Goal: Transaction & Acquisition: Purchase product/service

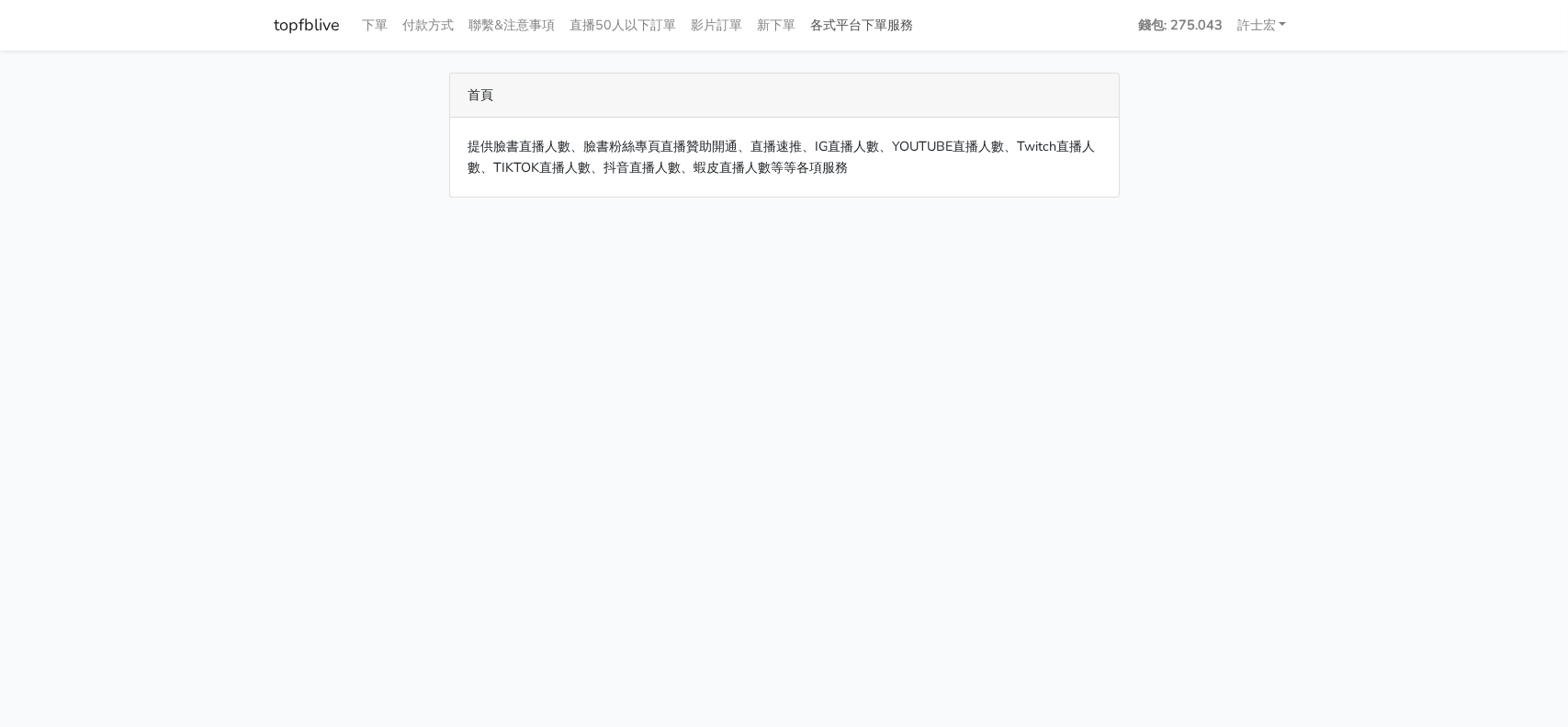
click at [887, 20] on link "各式平台下單服務" at bounding box center [862, 25] width 117 height 36
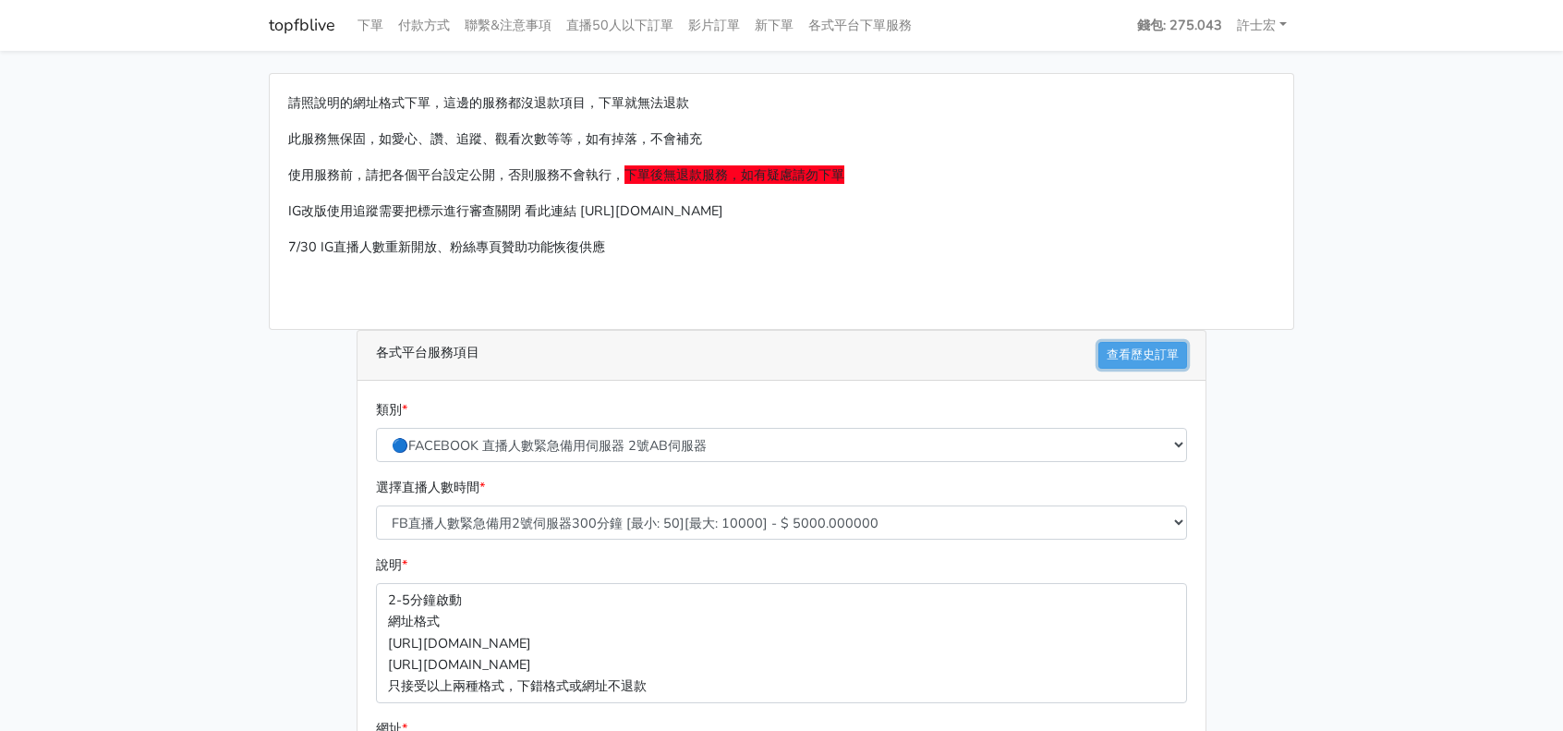
click at [1162, 355] on link "查看歷史訂單" at bounding box center [1142, 355] width 89 height 27
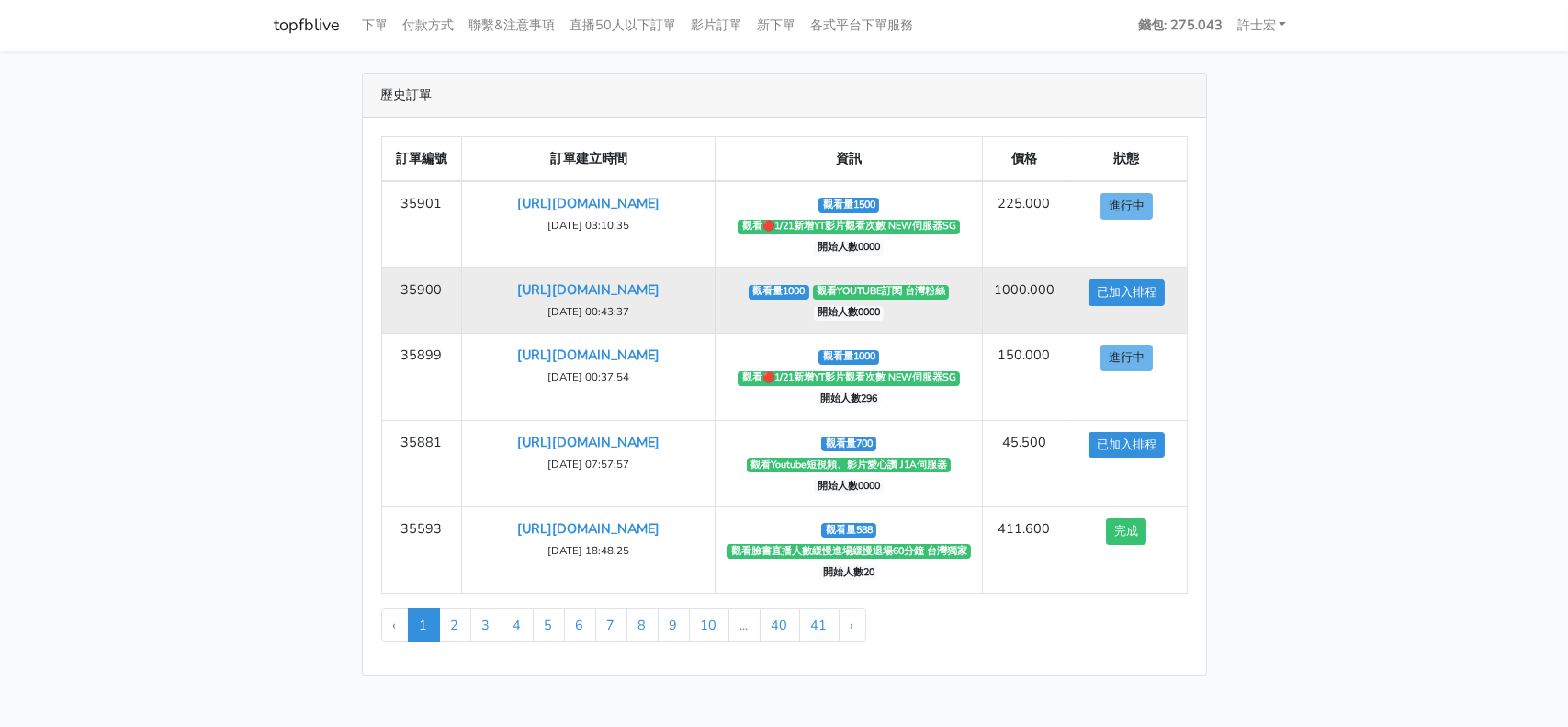
click at [886, 324] on td "觀看量1000 觀看YOUTUBE訂閱 台灣粉絲 開始人數0000" at bounding box center [849, 301] width 267 height 66
click at [910, 330] on td "觀看量1000 觀看YOUTUBE訂閱 台灣粉絲 開始人數0000" at bounding box center [849, 301] width 267 height 66
click at [892, 317] on td "觀看量1000 觀看YOUTUBE訂閱 台灣粉絲 開始人數0000" at bounding box center [849, 301] width 267 height 66
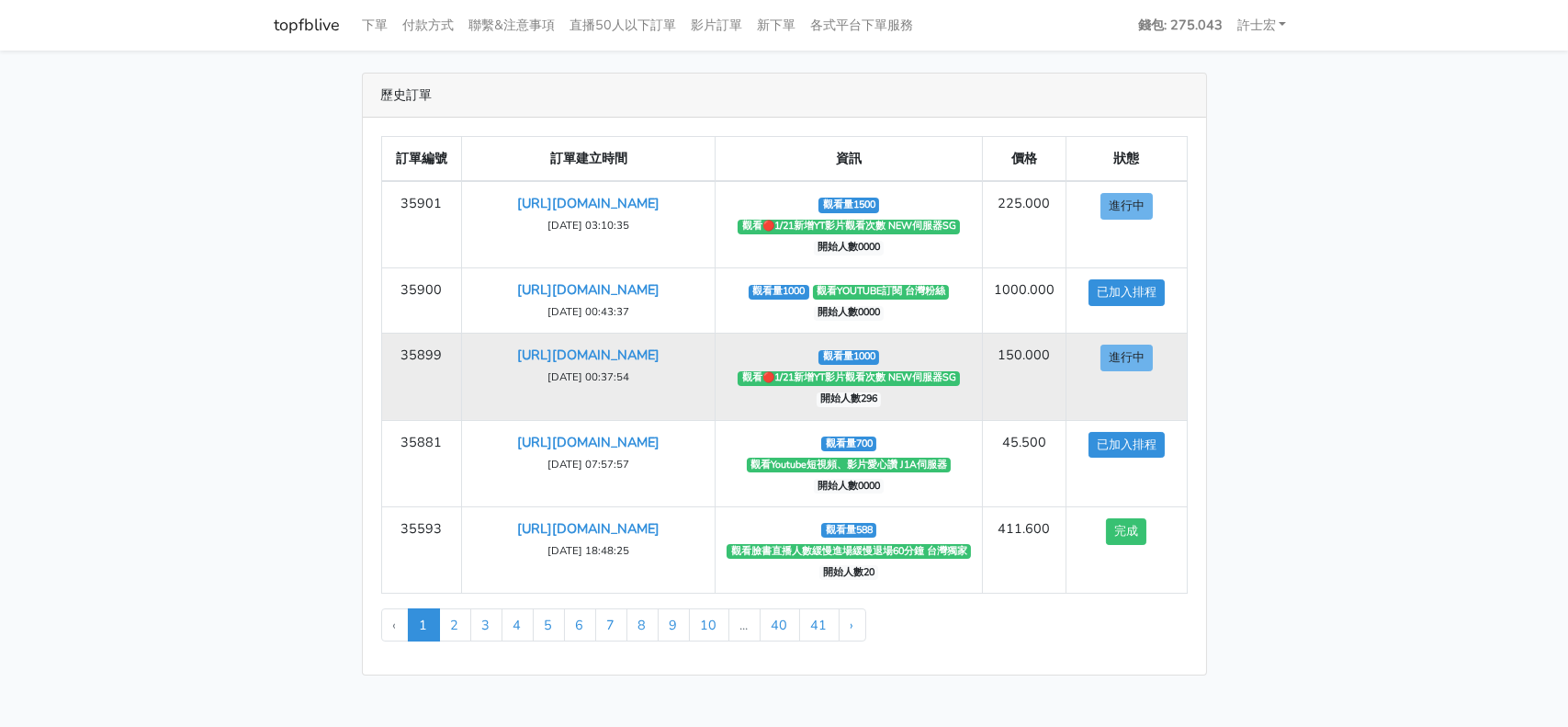
click at [920, 359] on td "觀看量1000 觀看🔴1/21新增YT影片觀看次數 NEW伺服器SG 開始人數296" at bounding box center [849, 376] width 267 height 87
click at [875, 407] on span "開始人數296" at bounding box center [849, 399] width 66 height 15
click at [877, 407] on span "開始人數296" at bounding box center [849, 399] width 66 height 15
drag, startPoint x: 851, startPoint y: 418, endPoint x: 893, endPoint y: 425, distance: 42.6
click at [893, 420] on td "觀看量1000 觀看🔴1/21新增YT影片觀看次數 NEW伺服器SG 開始人數296" at bounding box center [849, 376] width 267 height 87
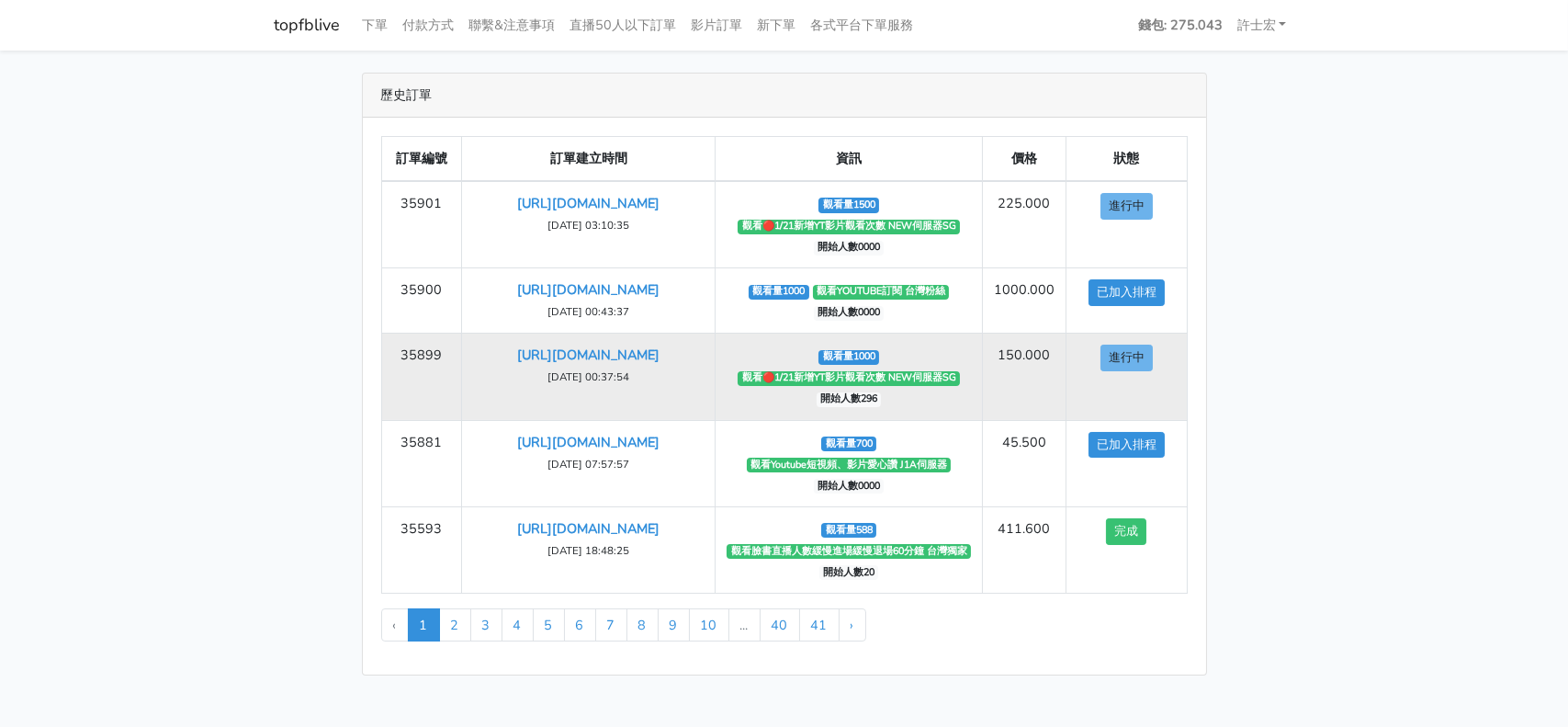
click at [912, 420] on td "觀看量1000 觀看🔴1/21新增YT影片觀看次數 NEW伺服器SG 開始人數296" at bounding box center [849, 376] width 267 height 87
click at [863, 407] on span "開始人數296" at bounding box center [849, 399] width 66 height 15
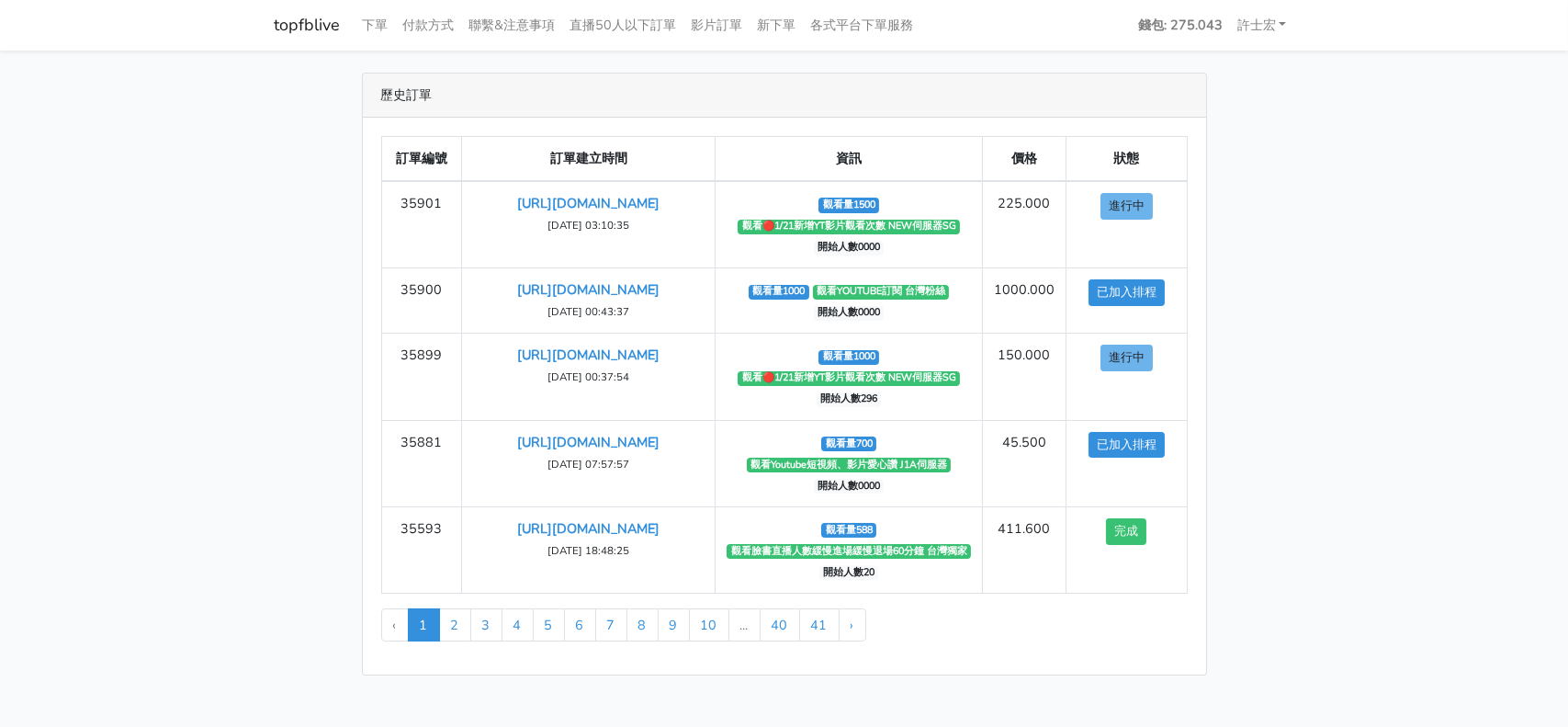
drag, startPoint x: 882, startPoint y: 399, endPoint x: 1363, endPoint y: 429, distance: 481.9
click at [1363, 429] on main "歷史訂單 訂單編號 訂單建立時間 資訊 價格 狀態 35901 https://youtu.be/Hfv-Fp1v5U4 2025-09-08 03:10:3…" at bounding box center [784, 374] width 1568 height 646
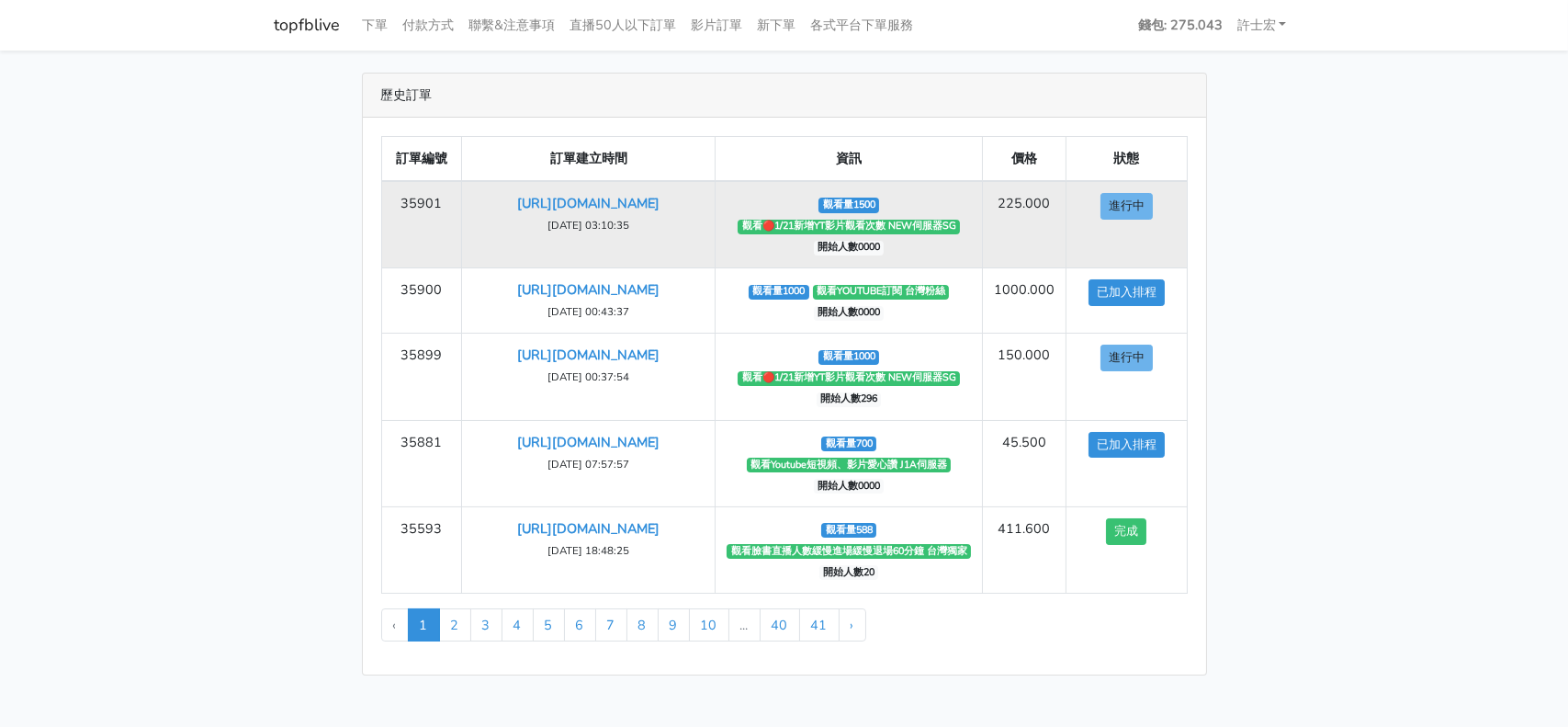
click at [869, 257] on td "觀看量1500 觀看🔴1/21新增YT影片觀看次數 NEW伺服器SG 開始人數0000" at bounding box center [849, 225] width 267 height 88
click at [832, 208] on span "觀看量1500" at bounding box center [848, 205] width 61 height 15
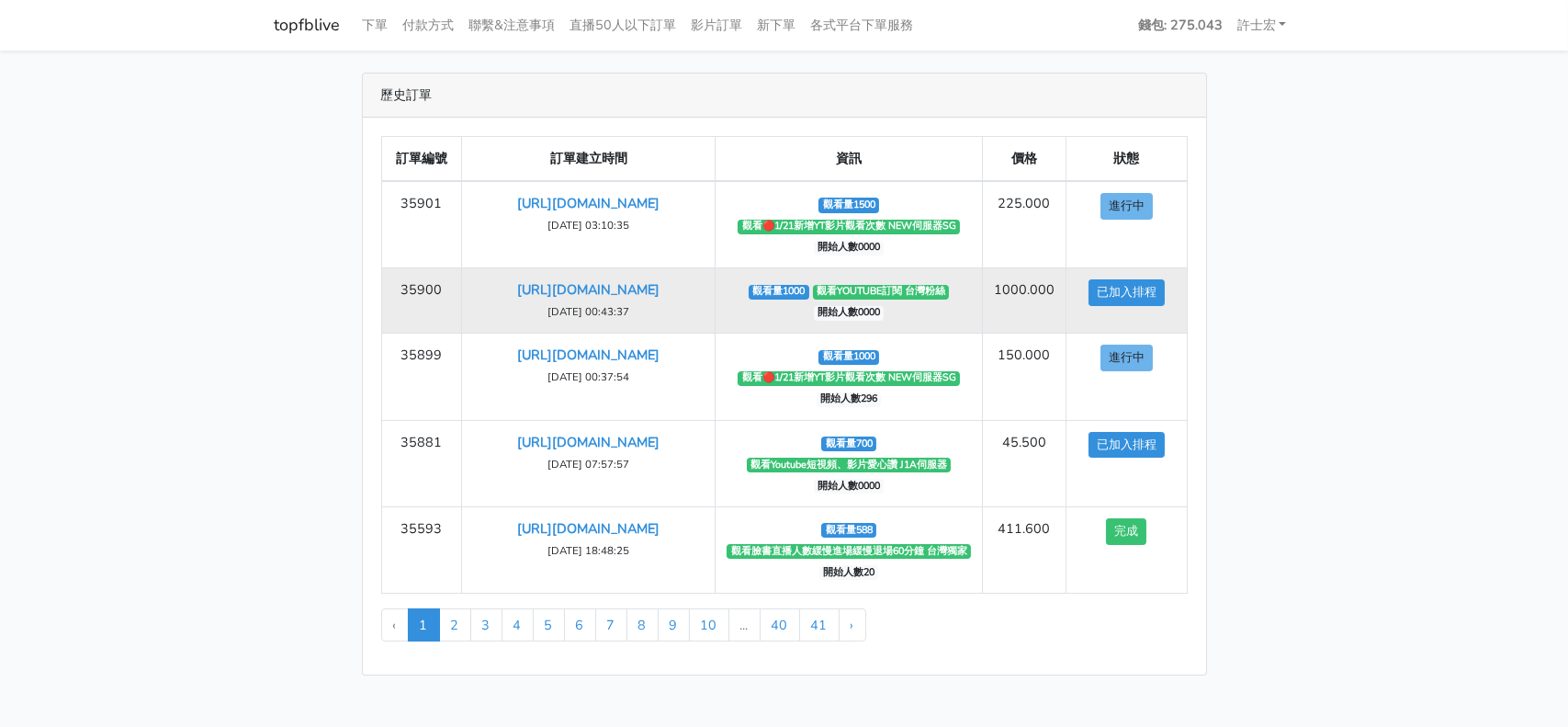
click at [846, 293] on span "觀看YOUTUBE訂閱 台灣粉絲" at bounding box center [882, 291] width 137 height 15
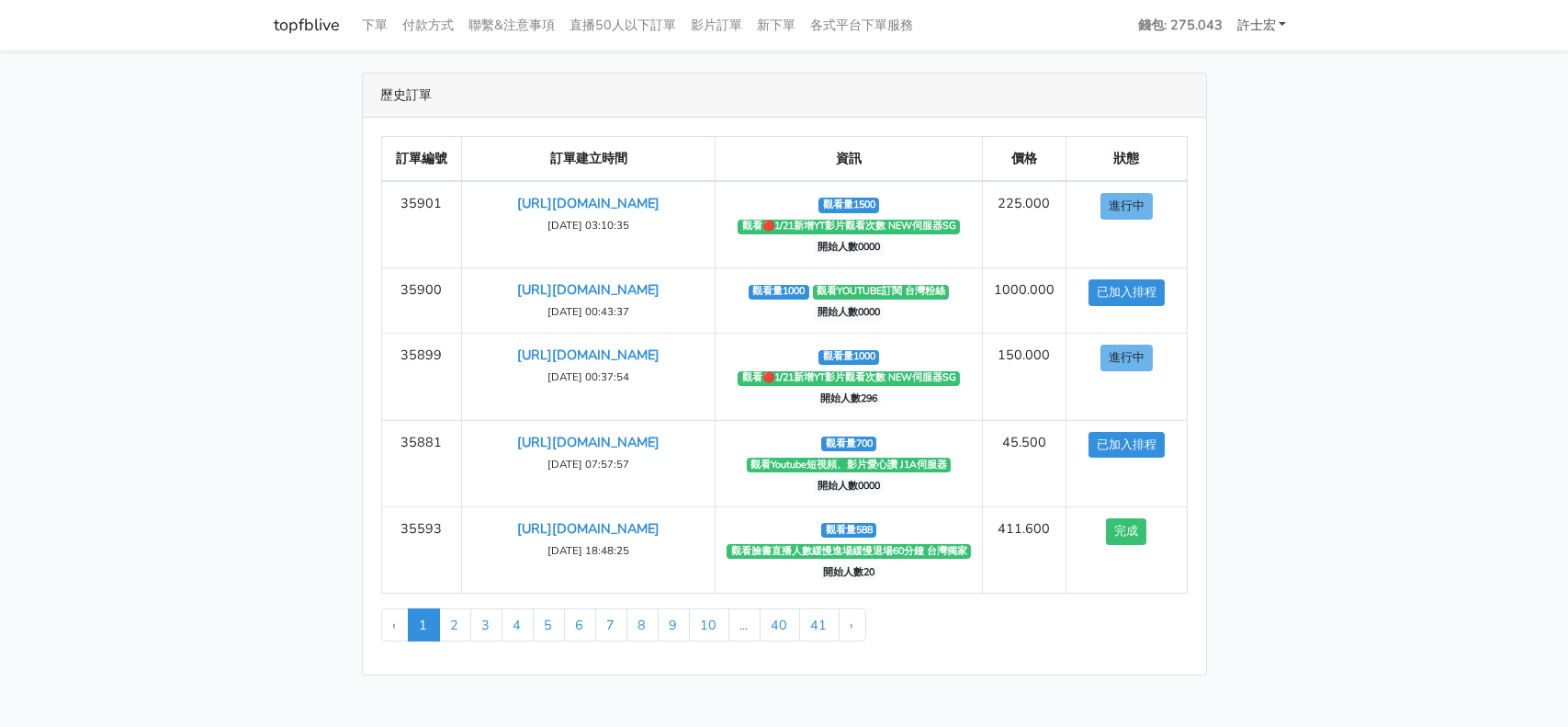
click at [1277, 21] on link "許士宏" at bounding box center [1262, 25] width 65 height 36
click at [1232, 66] on link "登出" at bounding box center [1220, 68] width 145 height 29
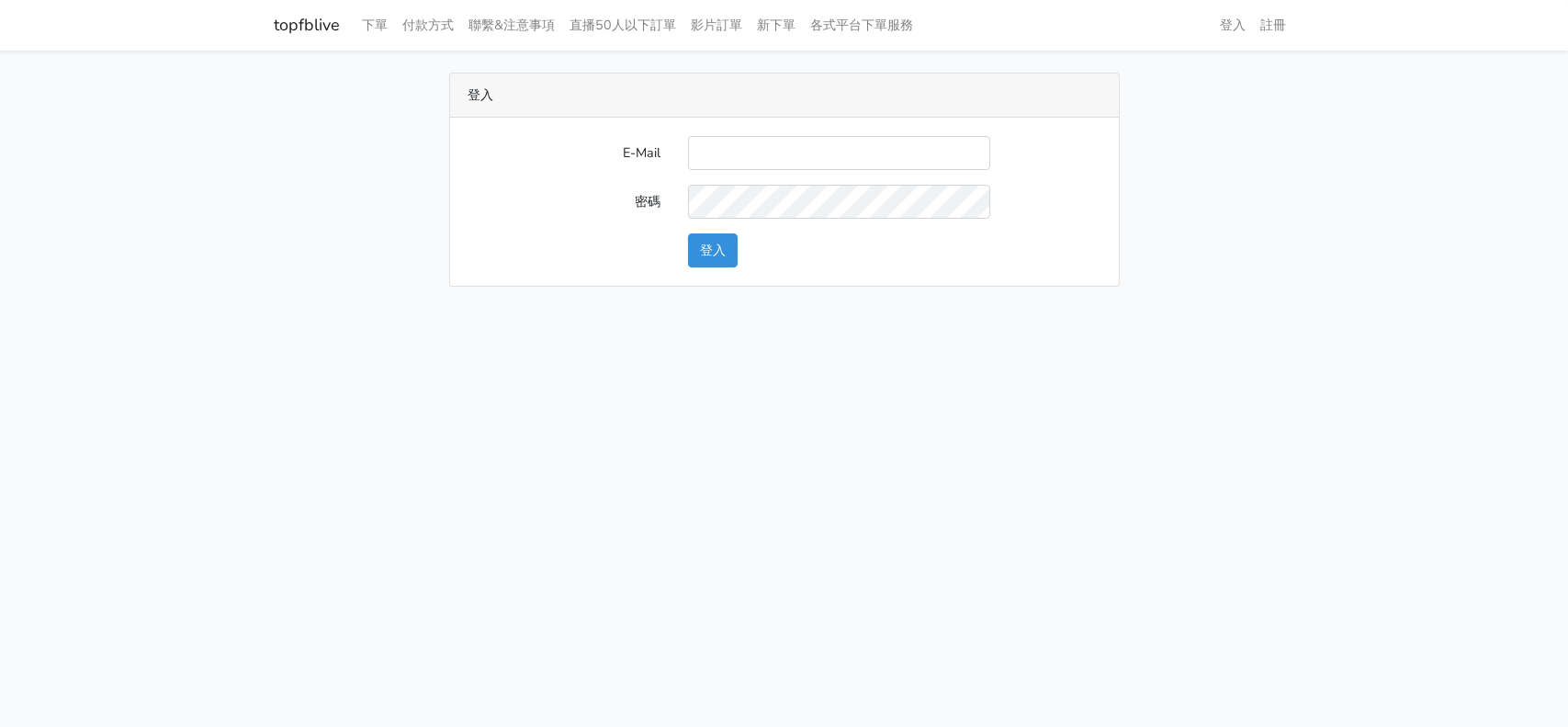
type input "[EMAIL_ADDRESS][DOMAIN_NAME]"
click at [726, 246] on button "登入" at bounding box center [713, 251] width 50 height 34
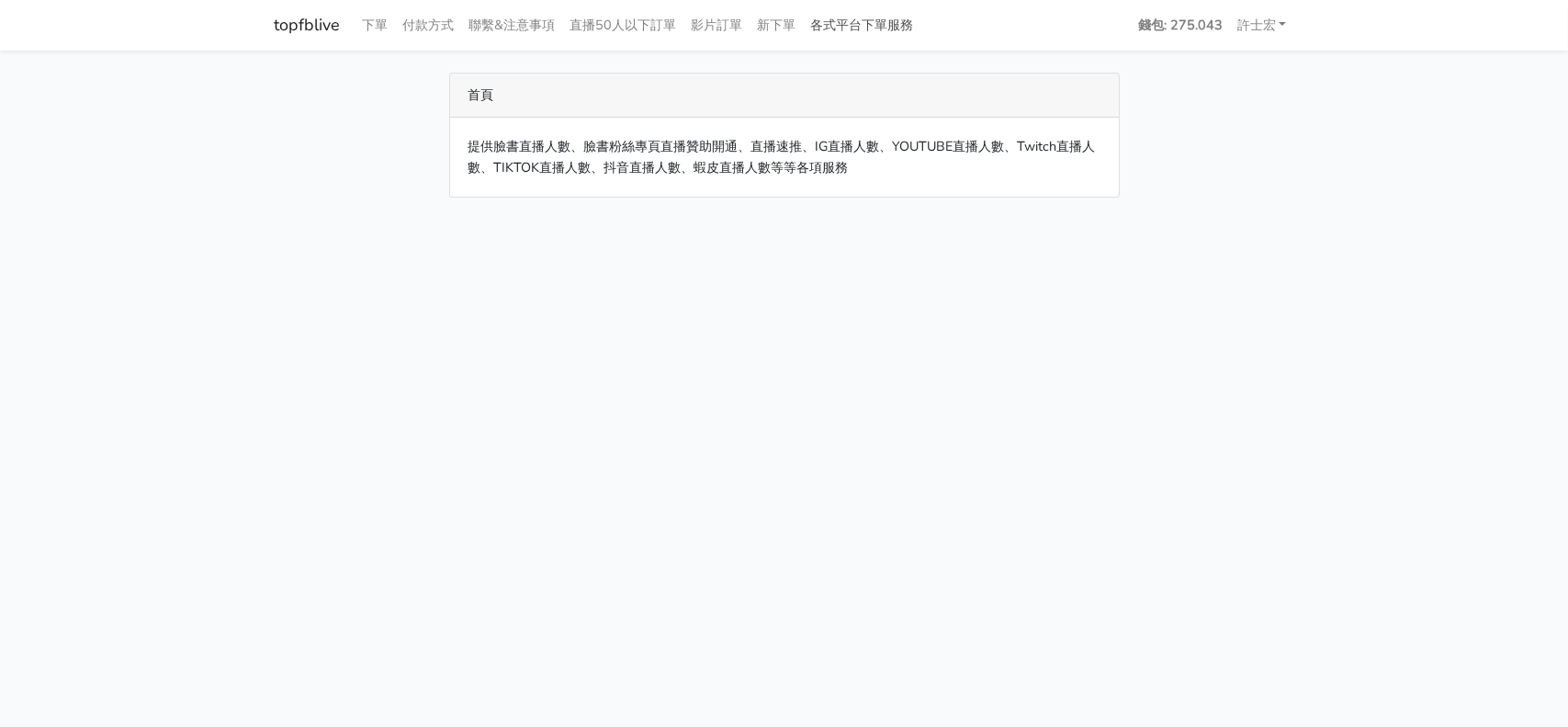
click at [871, 21] on link "各式平台下單服務" at bounding box center [862, 25] width 117 height 36
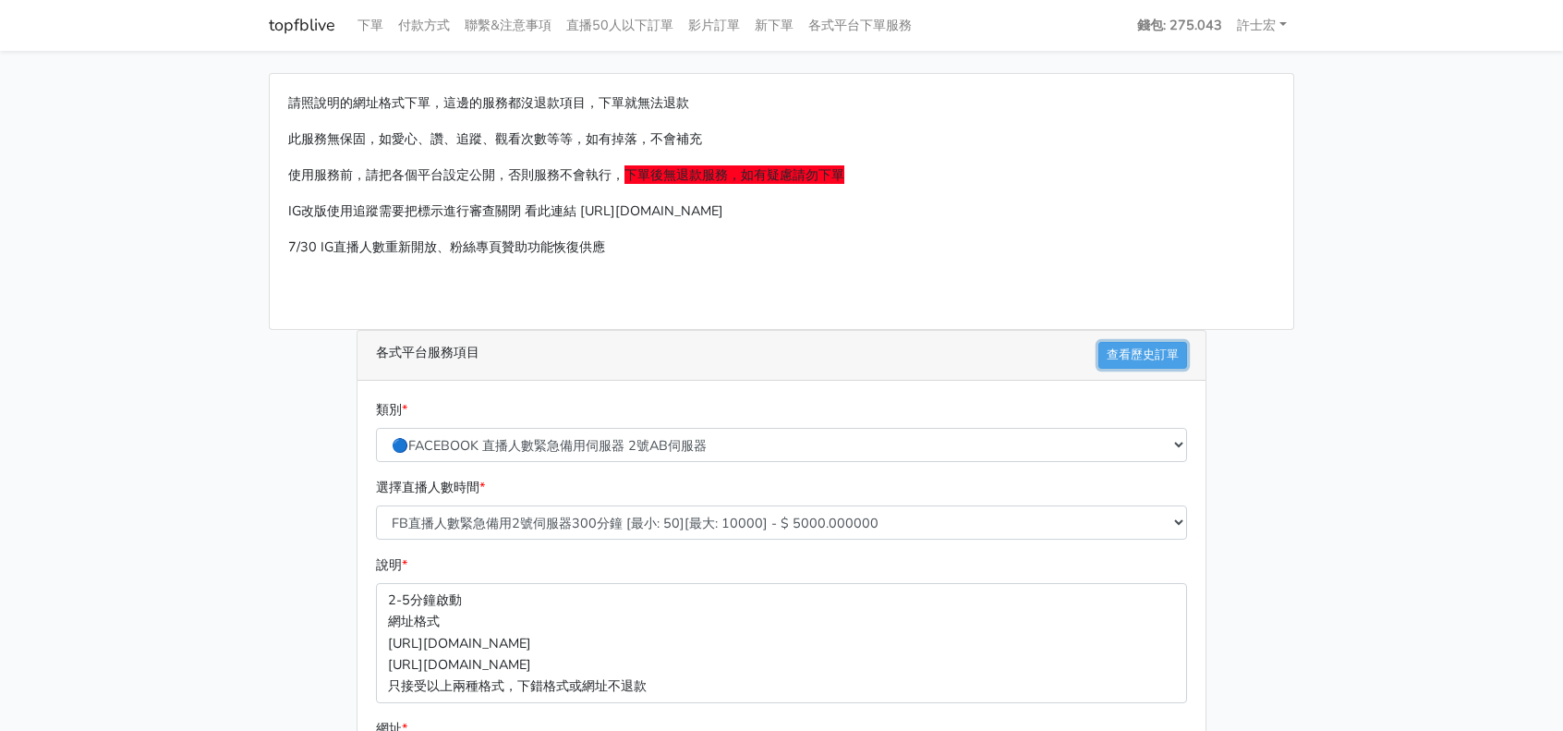
click at [1130, 352] on link "查看歷史訂單" at bounding box center [1142, 355] width 89 height 27
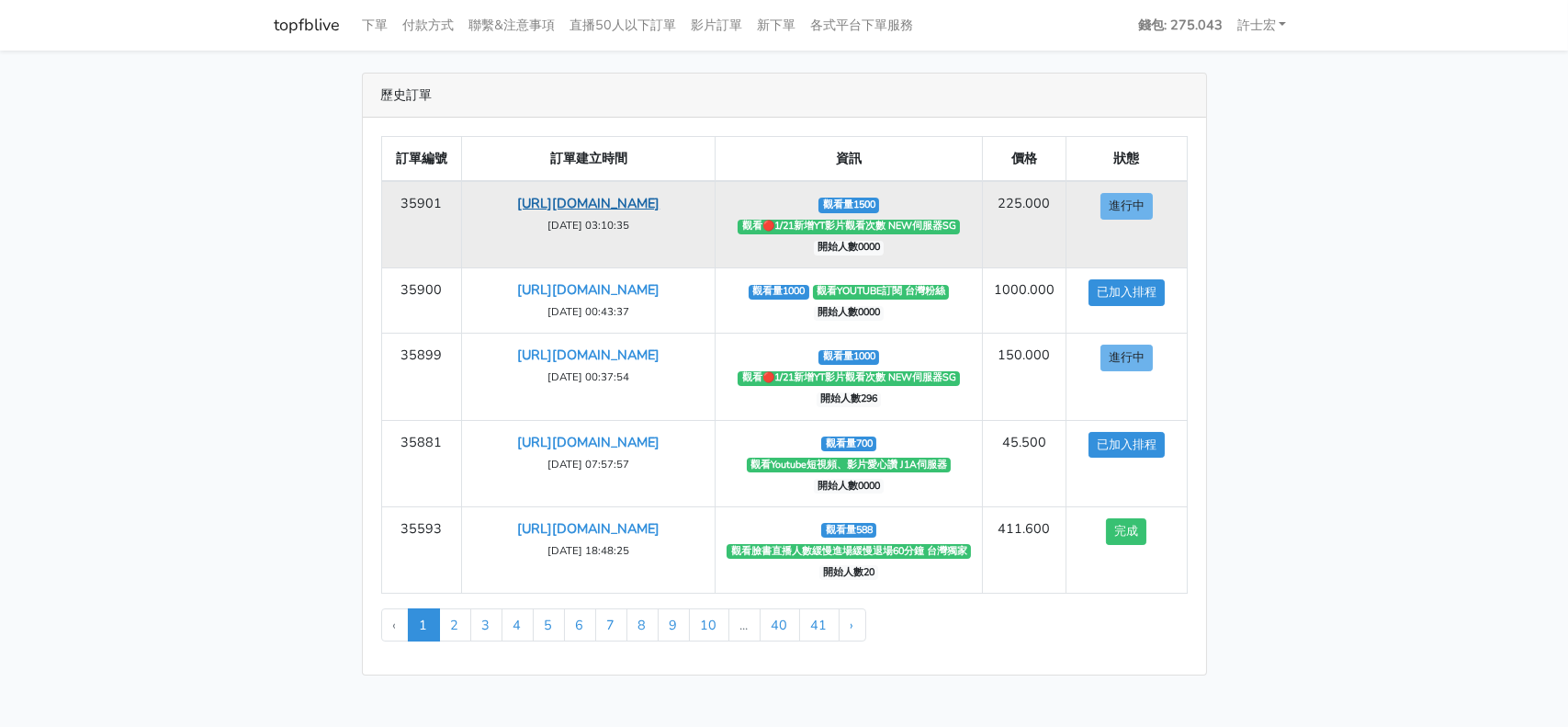
click at [635, 204] on link "https://youtu.be/Hfv-Fp1v5U4" at bounding box center [588, 203] width 142 height 18
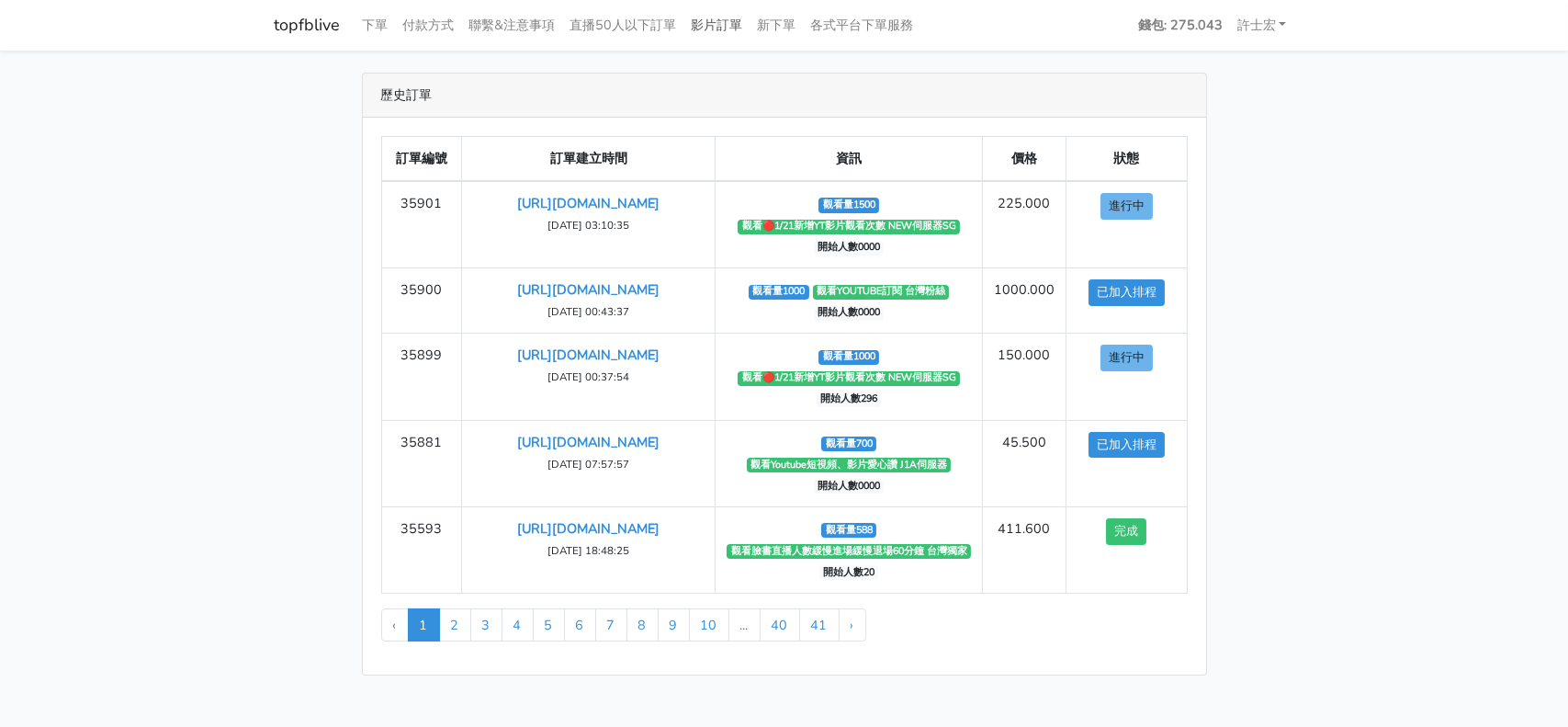
click at [723, 26] on link "影片訂單" at bounding box center [717, 25] width 67 height 36
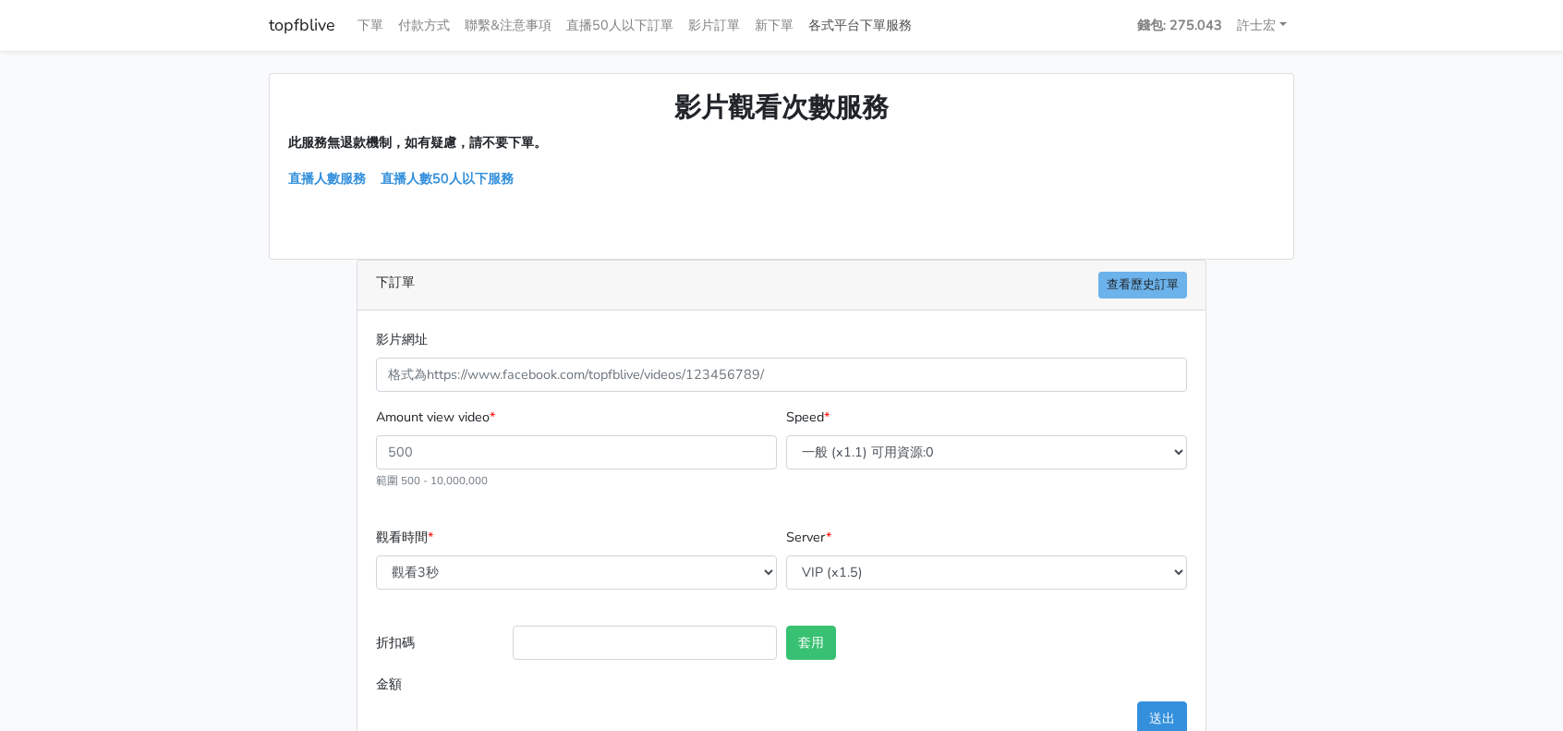
click at [878, 20] on link "各式平台下單服務" at bounding box center [860, 25] width 118 height 36
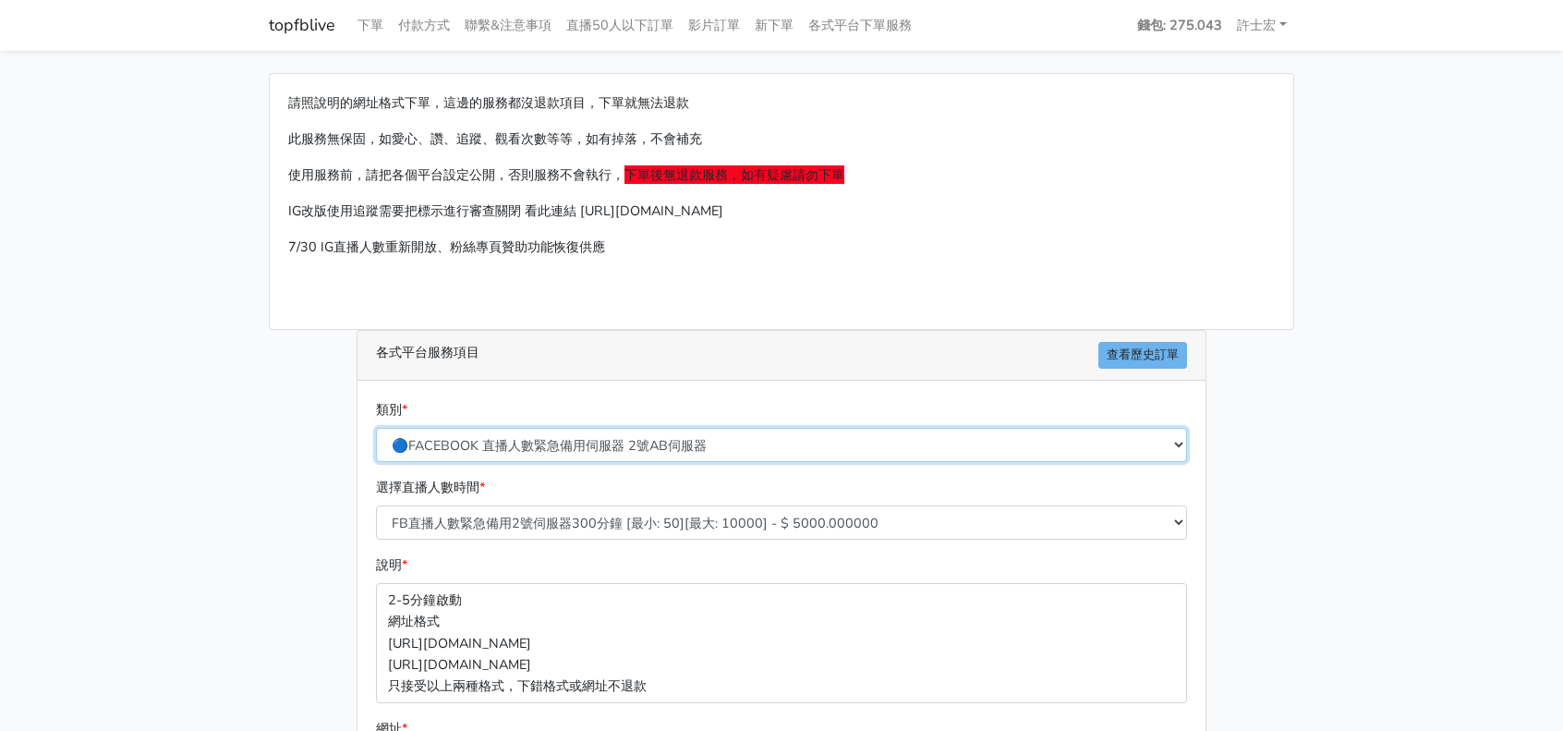
click at [759, 444] on select "🔵FACEBOOK 直播人數緊急備用伺服器 2號AB伺服器 🔵FACEBOOK 網軍專用貼文留言 安全保密 🔵9/30 FACEBOOK 直播人數緩慢進場緩慢…" at bounding box center [781, 445] width 811 height 34
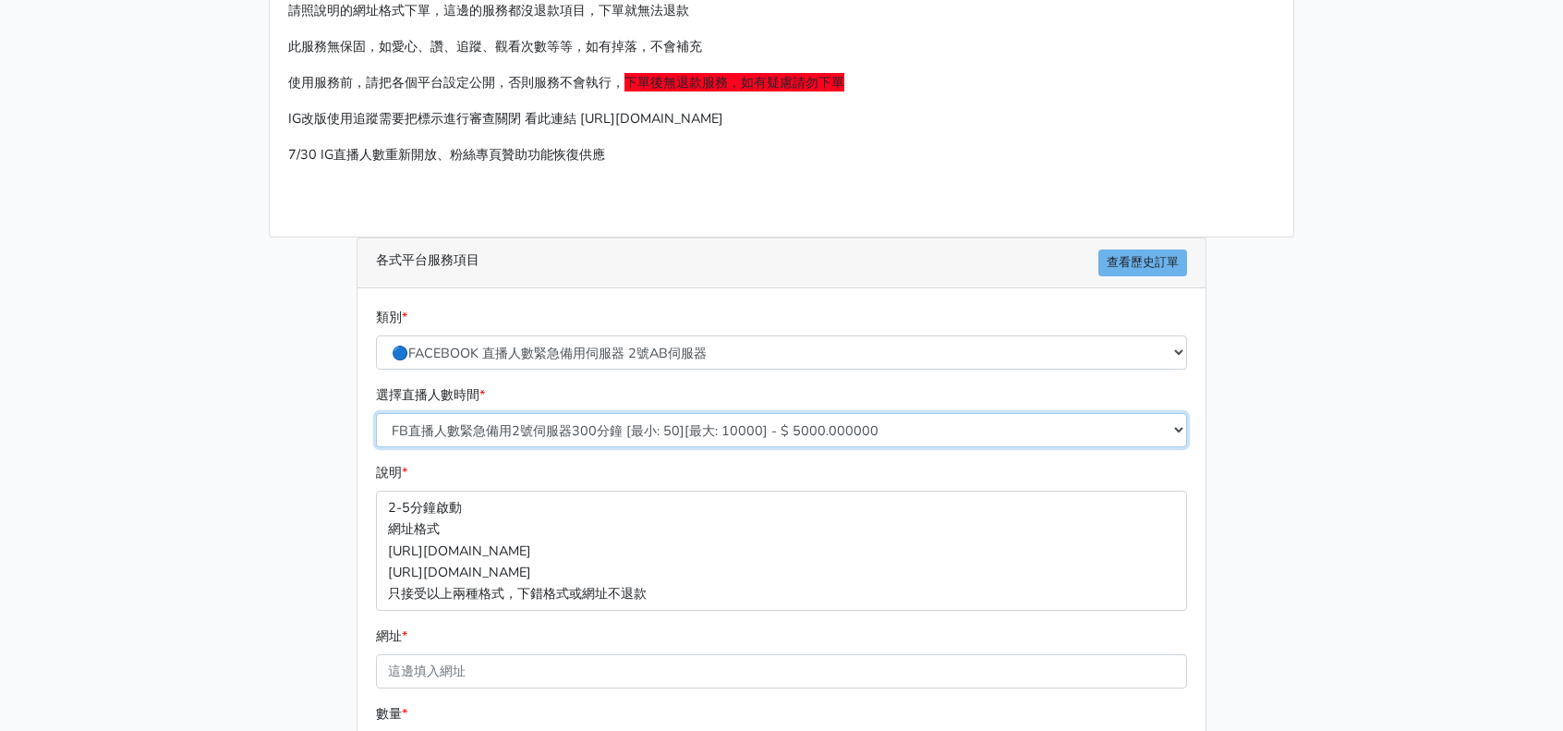
click at [756, 431] on select "FB直播人數緊急備用2號伺服器300分鐘 [最小: 50][最大: 10000] - $ 5000.000000 FB直播人數緊急備用2號伺服器60分鐘 [最…" at bounding box center [781, 430] width 811 height 34
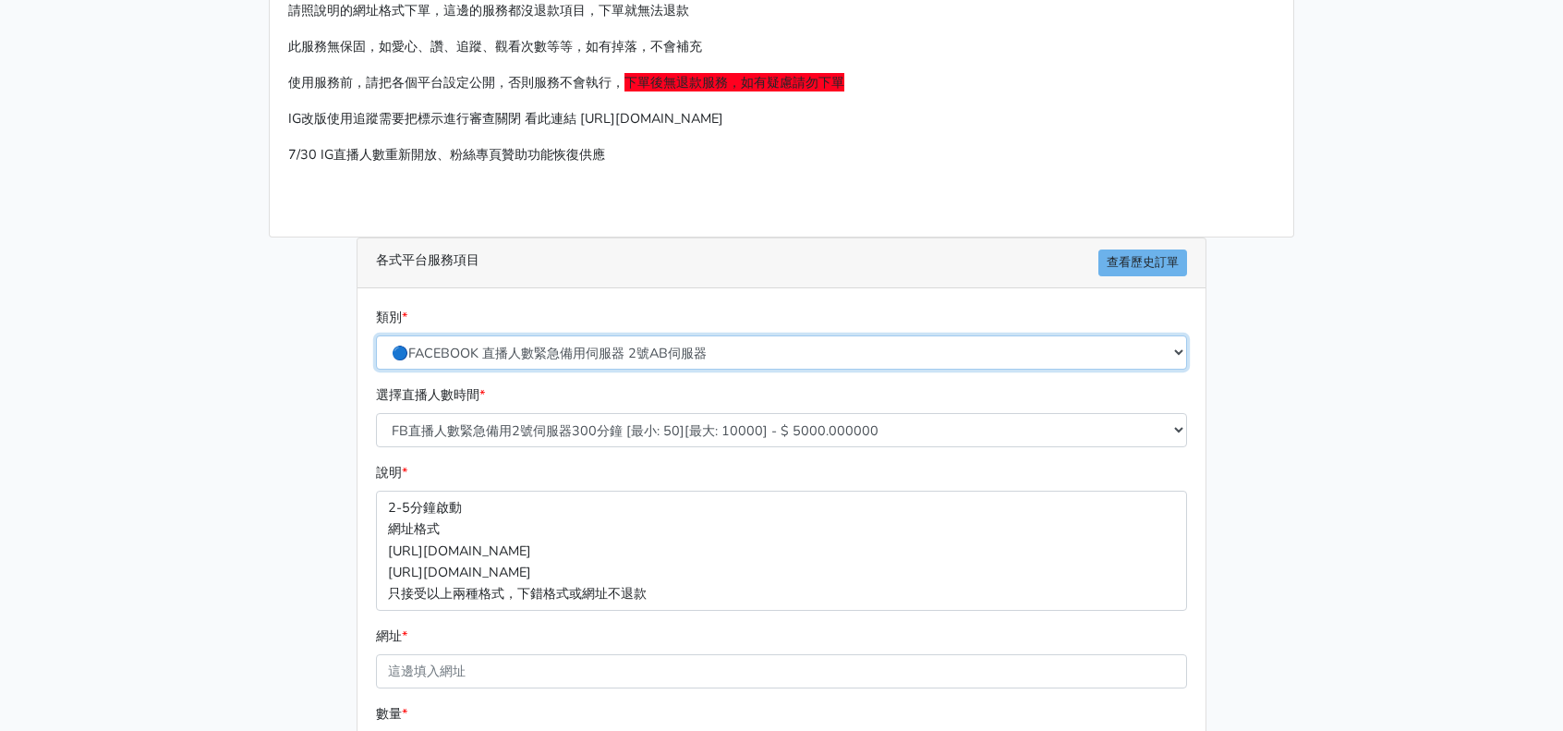
click at [743, 354] on select "🔵FACEBOOK 直播人數緊急備用伺服器 2號AB伺服器 🔵FACEBOOK 網軍專用貼文留言 安全保密 🔵9/30 FACEBOOK 直播人數緩慢進場緩慢…" at bounding box center [781, 352] width 811 height 34
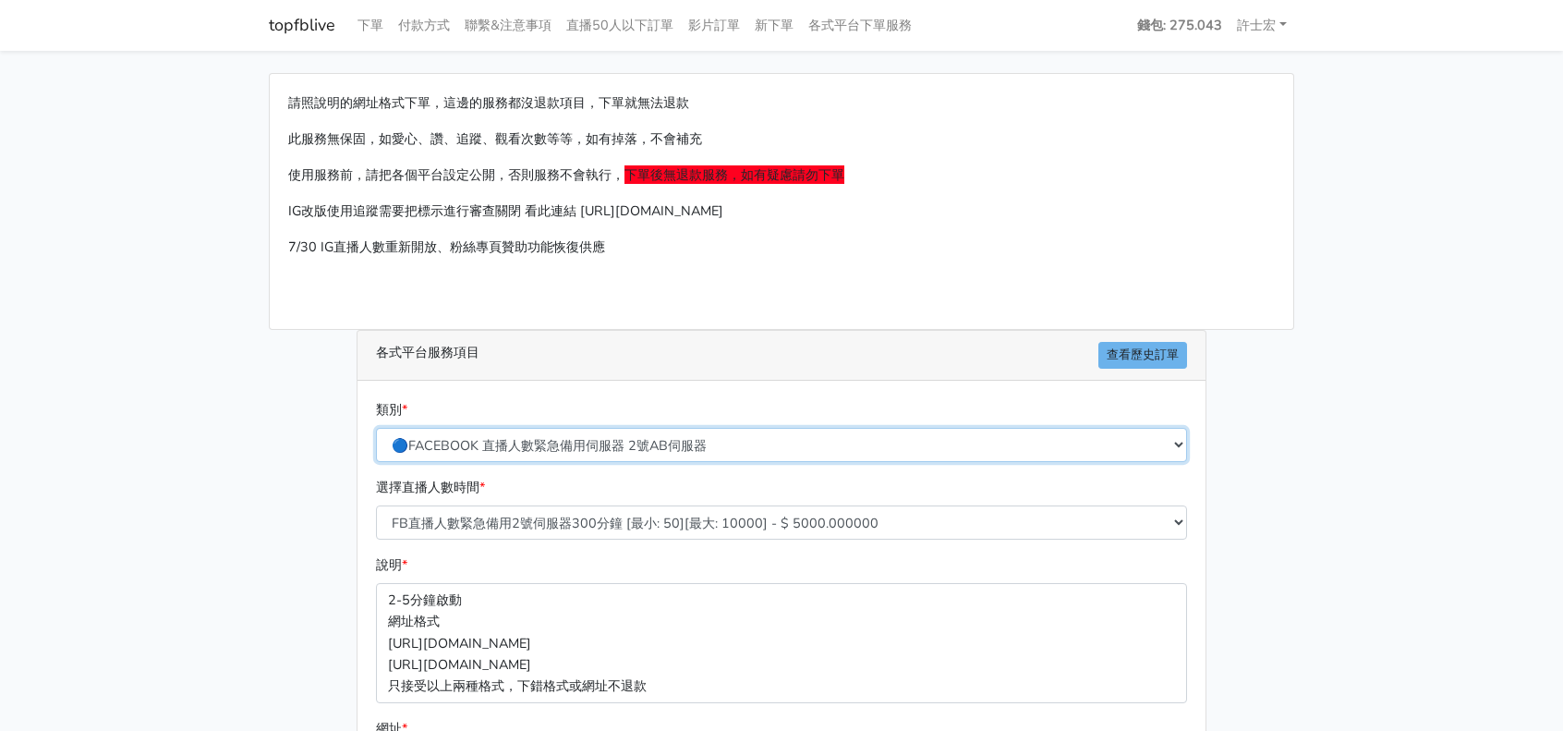
click at [897, 443] on select "🔵FACEBOOK 直播人數緊急備用伺服器 2號AB伺服器 🔵FACEBOOK 網軍專用貼文留言 安全保密 🔵9/30 FACEBOOK 直播人數緩慢進場緩慢…" at bounding box center [781, 445] width 811 height 34
click at [376, 428] on select "🔵FACEBOOK 直播人數緊急備用伺服器 2號AB伺服器 🔵FACEBOOK 網軍專用貼文留言 安全保密 🔵9/30 FACEBOOK 直播人數緩慢進場緩慢…" at bounding box center [781, 445] width 811 height 34
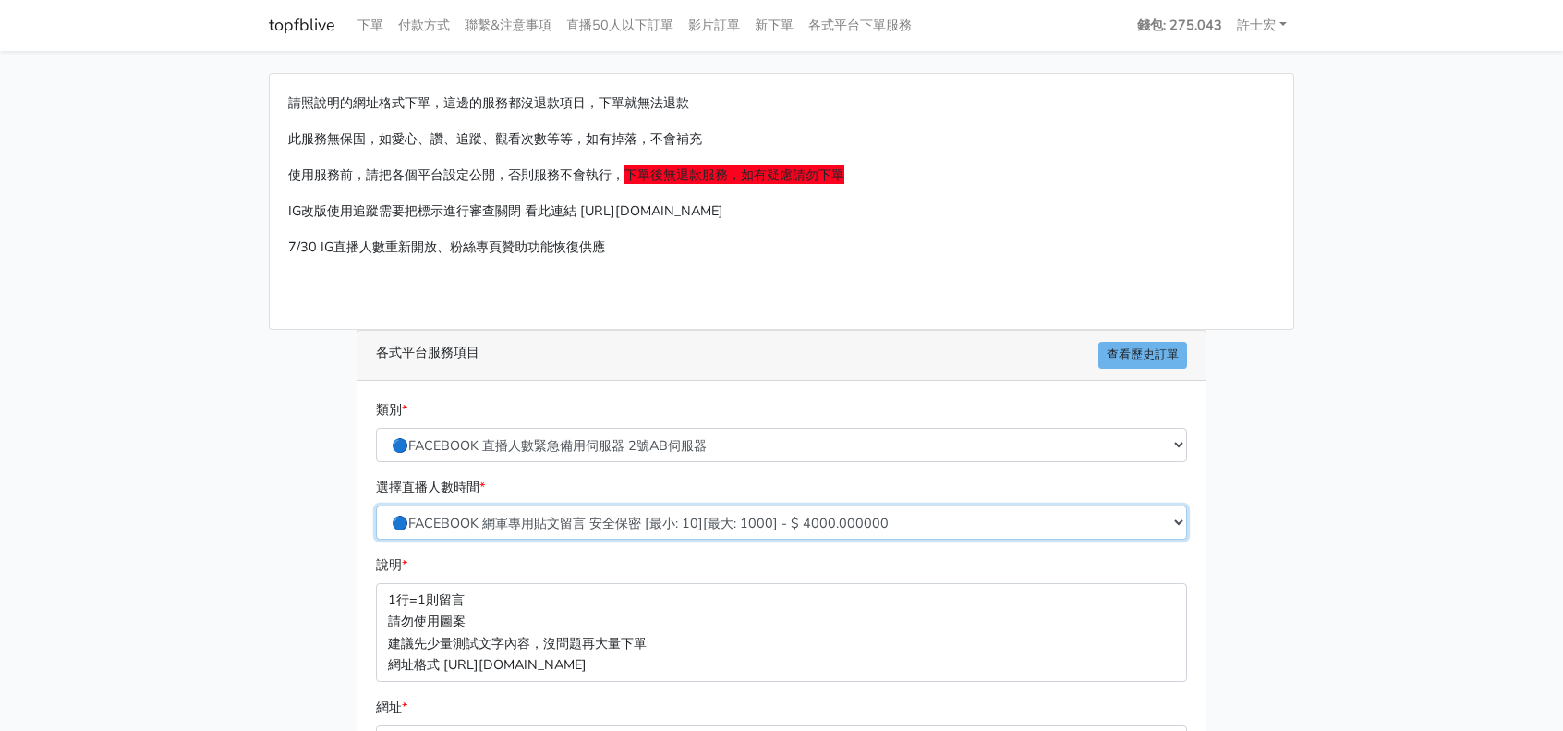
click at [755, 516] on select "🔵FACEBOOK 網軍專用貼文留言 安全保密 [最小: 10][最大: 1000] - $ 4000.000000" at bounding box center [781, 522] width 811 height 34
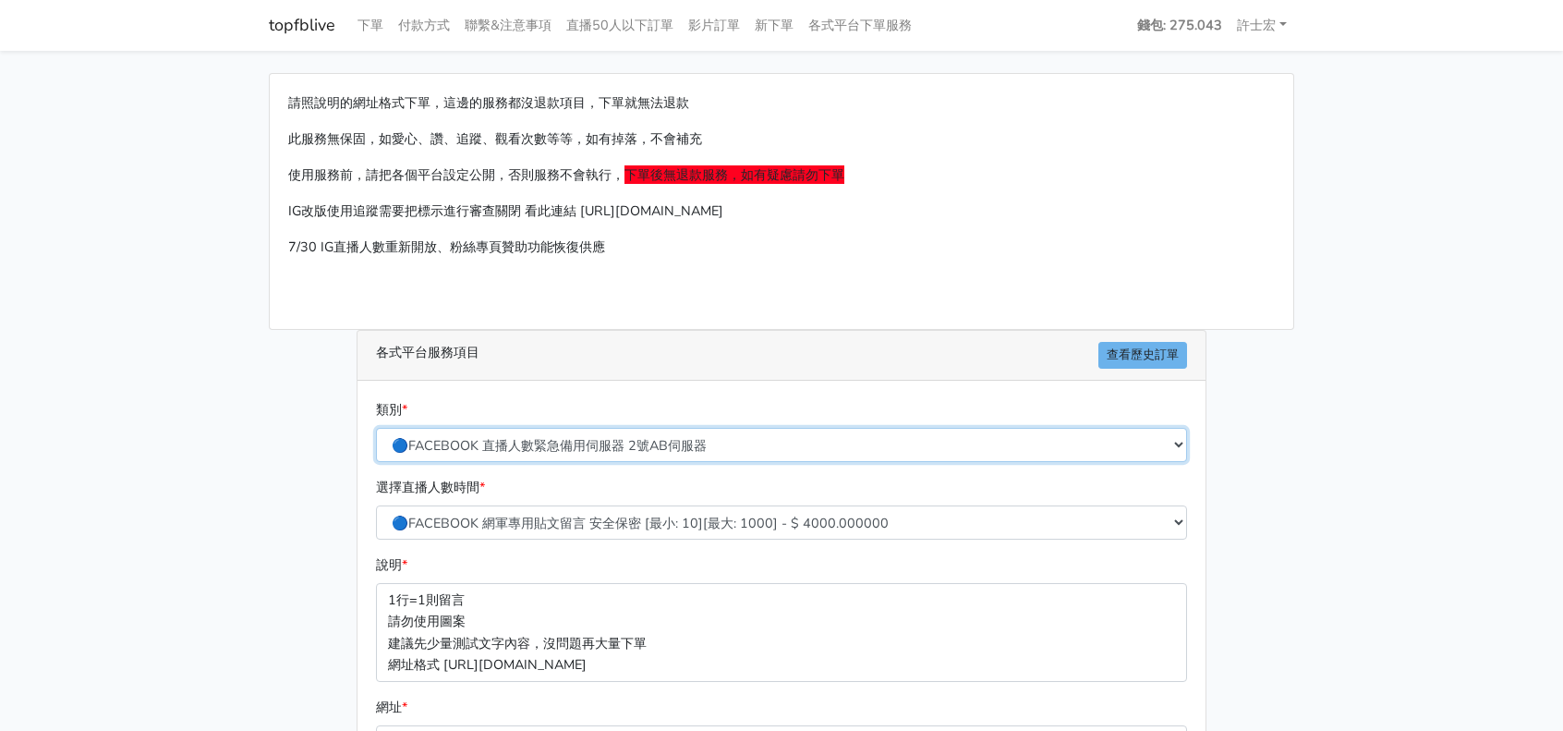
click at [725, 438] on select "🔵FACEBOOK 直播人數緊急備用伺服器 2號AB伺服器 🔵FACEBOOK 網軍專用貼文留言 安全保密 🔵9/30 FACEBOOK 直播人數緩慢進場緩慢…" at bounding box center [781, 445] width 811 height 34
click at [376, 428] on select "🔵FACEBOOK 直播人數緊急備用伺服器 2號AB伺服器 🔵FACEBOOK 網軍專用貼文留言 安全保密 🔵9/30 FACEBOOK 直播人數緩慢進場緩慢…" at bounding box center [781, 445] width 811 height 34
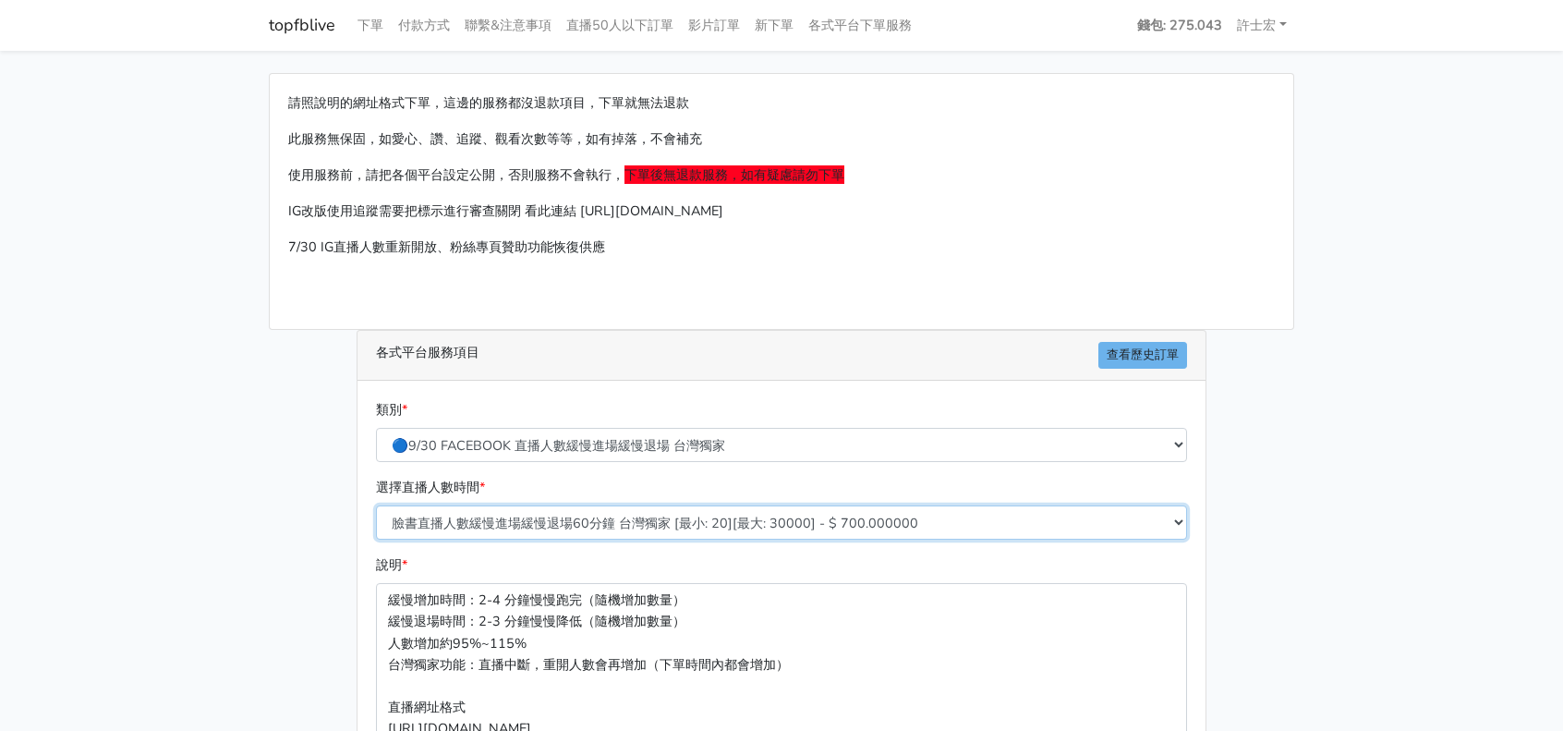
click at [779, 521] on select "臉書直播人數緩慢進場緩慢退場60分鐘 台灣獨家 [最小: 20][最大: 30000] - $ 700.000000 臉書直播人數緩慢進場緩慢退場120分鐘 …" at bounding box center [781, 522] width 811 height 34
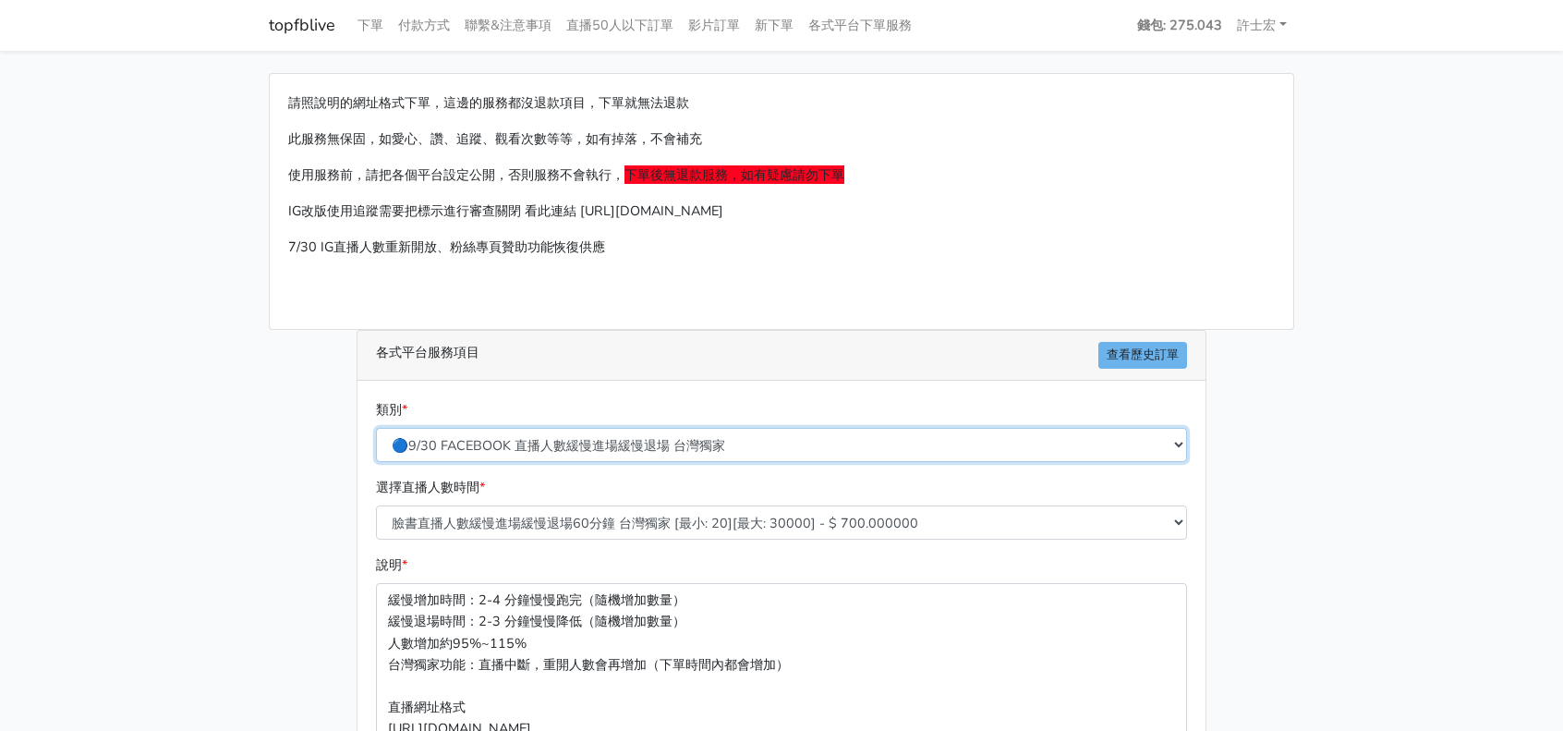
click at [680, 436] on select "🔵FACEBOOK 直播人數緊急備用伺服器 2號AB伺服器 🔵FACEBOOK 網軍專用貼文留言 安全保密 🔵9/30 FACEBOOK 直播人數緩慢進場緩慢…" at bounding box center [781, 445] width 811 height 34
click at [376, 428] on select "🔵FACEBOOK 直播人數緊急備用伺服器 2號AB伺服器 🔵FACEBOOK 網軍專用貼文留言 安全保密 🔵9/30 FACEBOOK 直播人數緩慢進場緩慢…" at bounding box center [781, 445] width 811 height 34
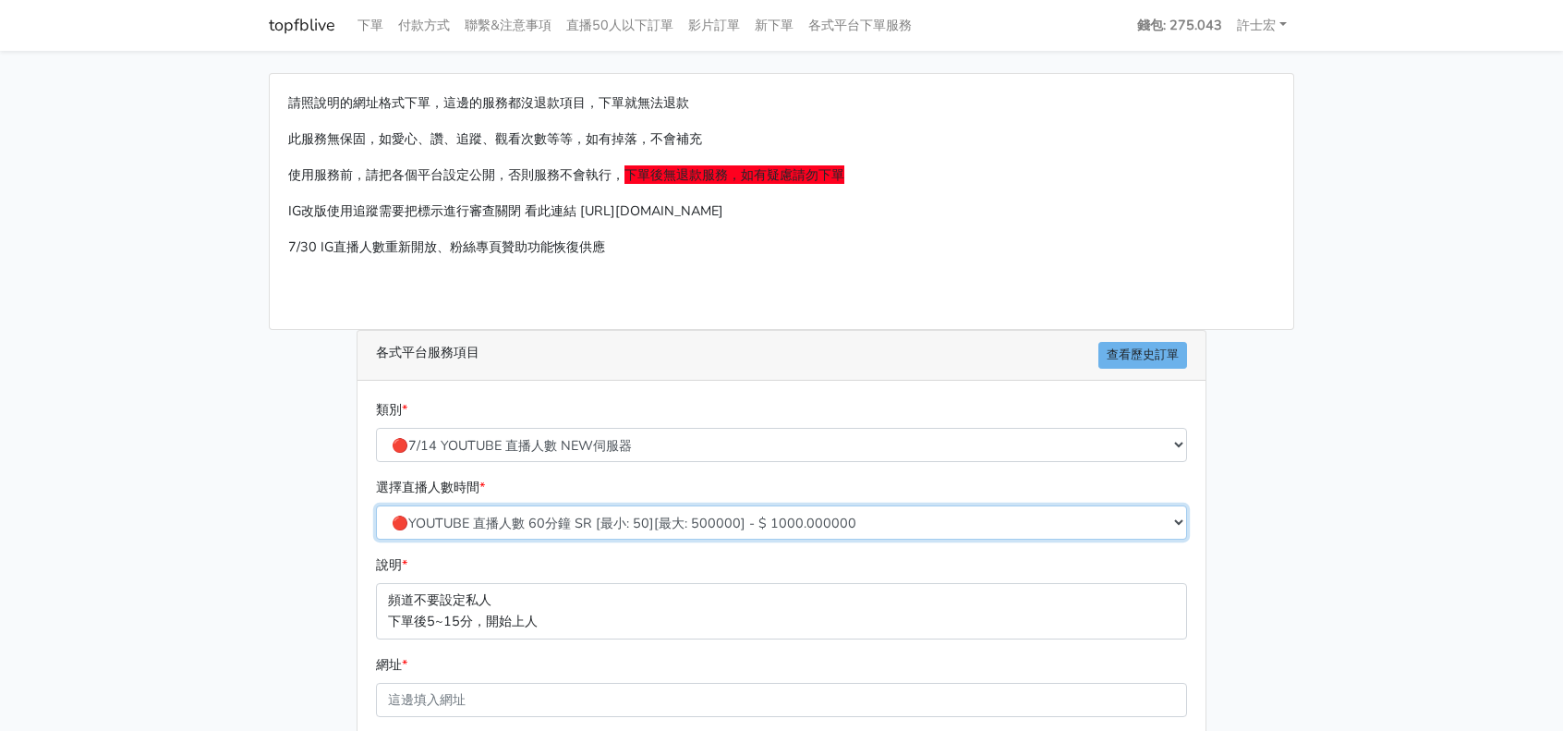
click at [613, 522] on select "🔴YOUTUBE 直播人數 60分鐘 SR [最小: 50][最大: 500000] - $ 1000.000000 🔴YOUTUBE 直播人數 120分鐘 …" at bounding box center [781, 522] width 811 height 34
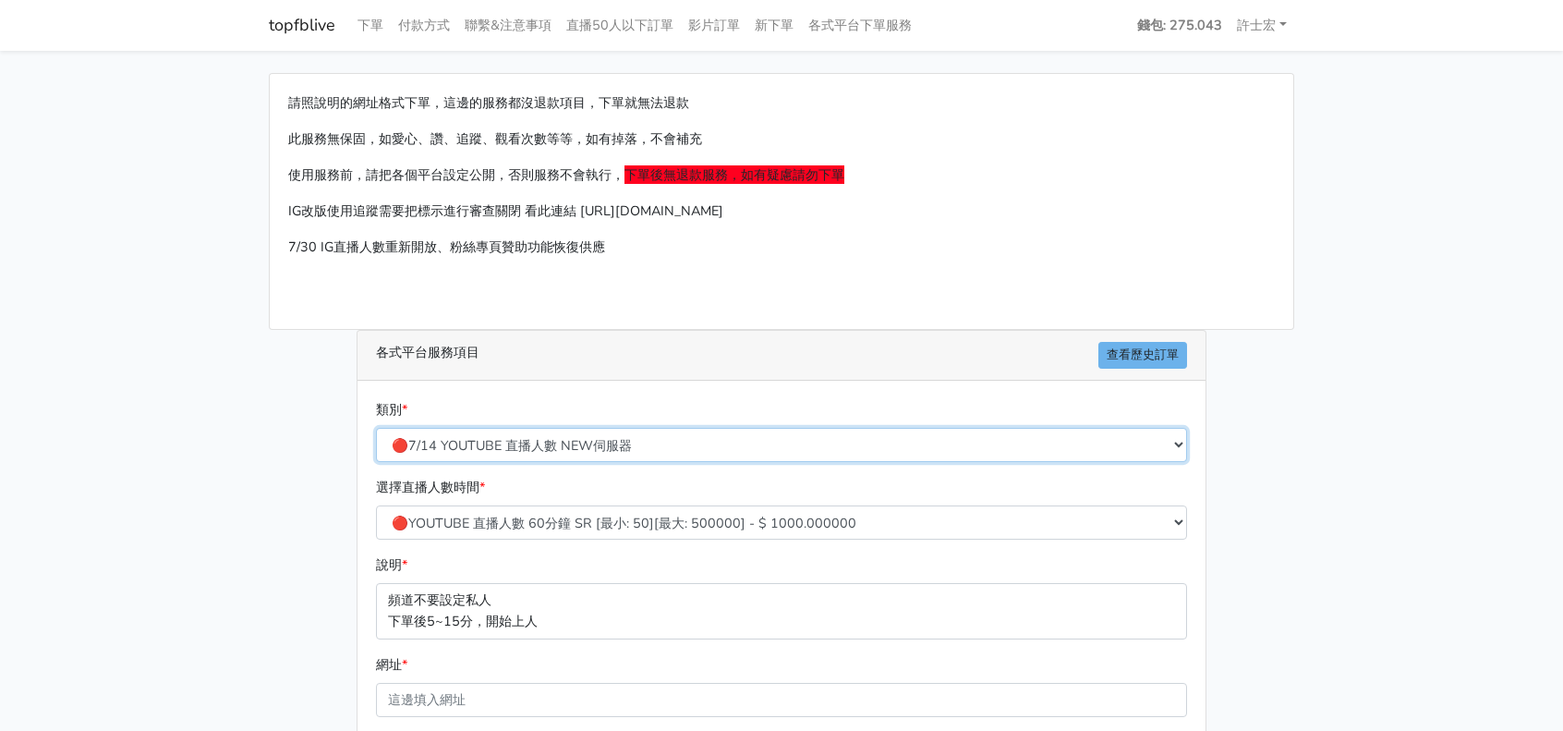
click at [593, 445] on select "🔵FACEBOOK 直播人數緊急備用伺服器 2號AB伺服器 🔵FACEBOOK 網軍專用貼文留言 安全保密 🔵9/30 FACEBOOK 直播人數緩慢進場緩慢…" at bounding box center [781, 445] width 811 height 34
select select "🔴YOUTUBE訂閱、影片觀看次數、影片短視頻愛心"
click at [376, 428] on select "🔵FACEBOOK 直播人數緊急備用伺服器 2號AB伺服器 🔵FACEBOOK 網軍專用貼文留言 安全保密 🔵9/30 FACEBOOK 直播人數緩慢進場緩慢…" at bounding box center [781, 445] width 811 height 34
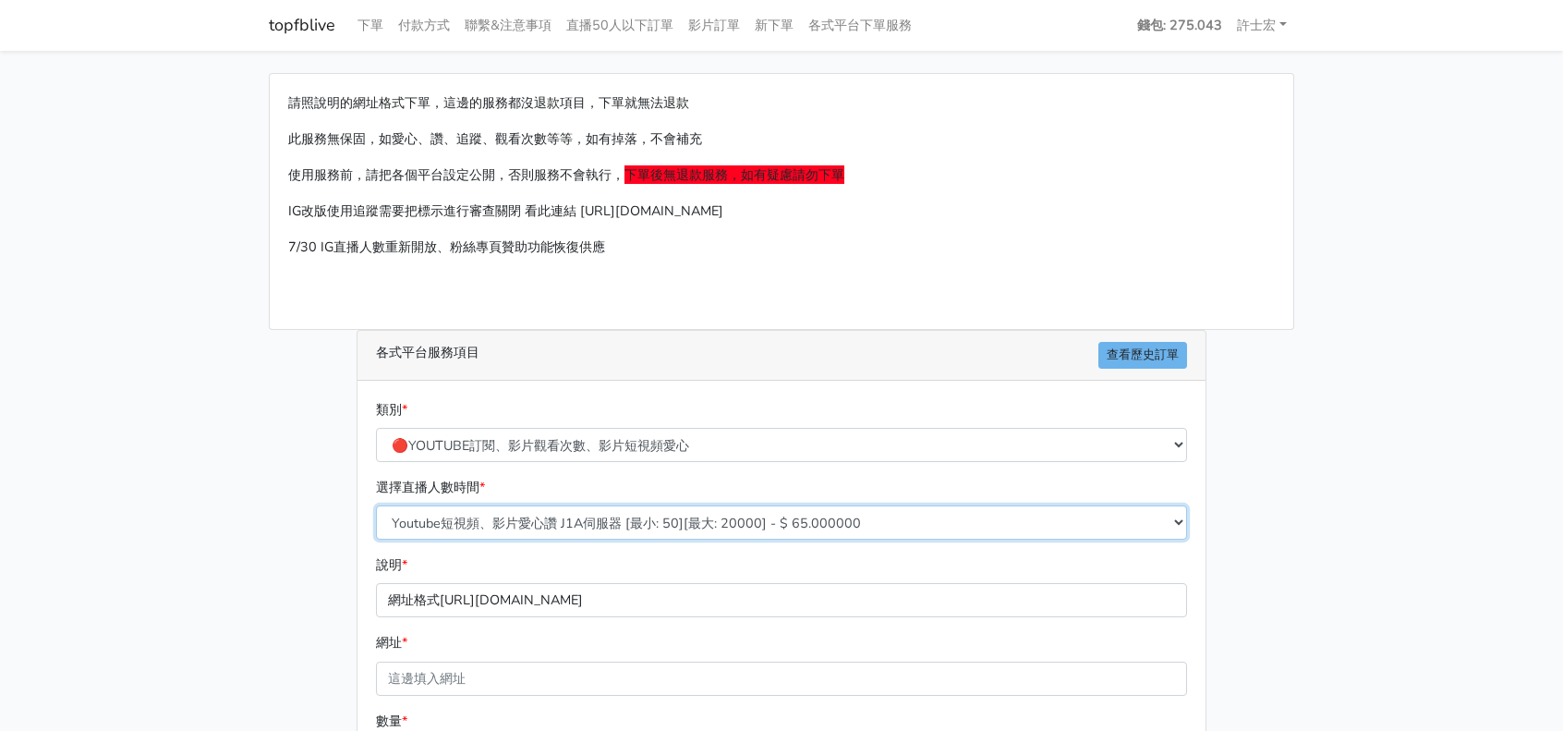
click at [640, 525] on select "Youtube短視頻、影片愛心讚 J1A伺服器 [最小: 50][最大: 20000] - $ 65.000000 Youtube短視頻觀看次數 SG伺服器 …" at bounding box center [781, 522] width 811 height 34
click at [1350, 429] on main "請照說明的網址格式下單，這邊的服務都沒退款項目，下單就無法退款 此服務無保固，如愛心、讚、追蹤、觀看次數等等，如有掉落，不會補充 使用服務前，請把各個平台設定…" at bounding box center [781, 506] width 1563 height 910
click at [1262, 21] on link "許士宏" at bounding box center [1262, 25] width 65 height 36
click at [1262, 20] on link "許士宏" at bounding box center [1262, 25] width 65 height 36
click at [373, 18] on link "下單" at bounding box center [370, 25] width 41 height 36
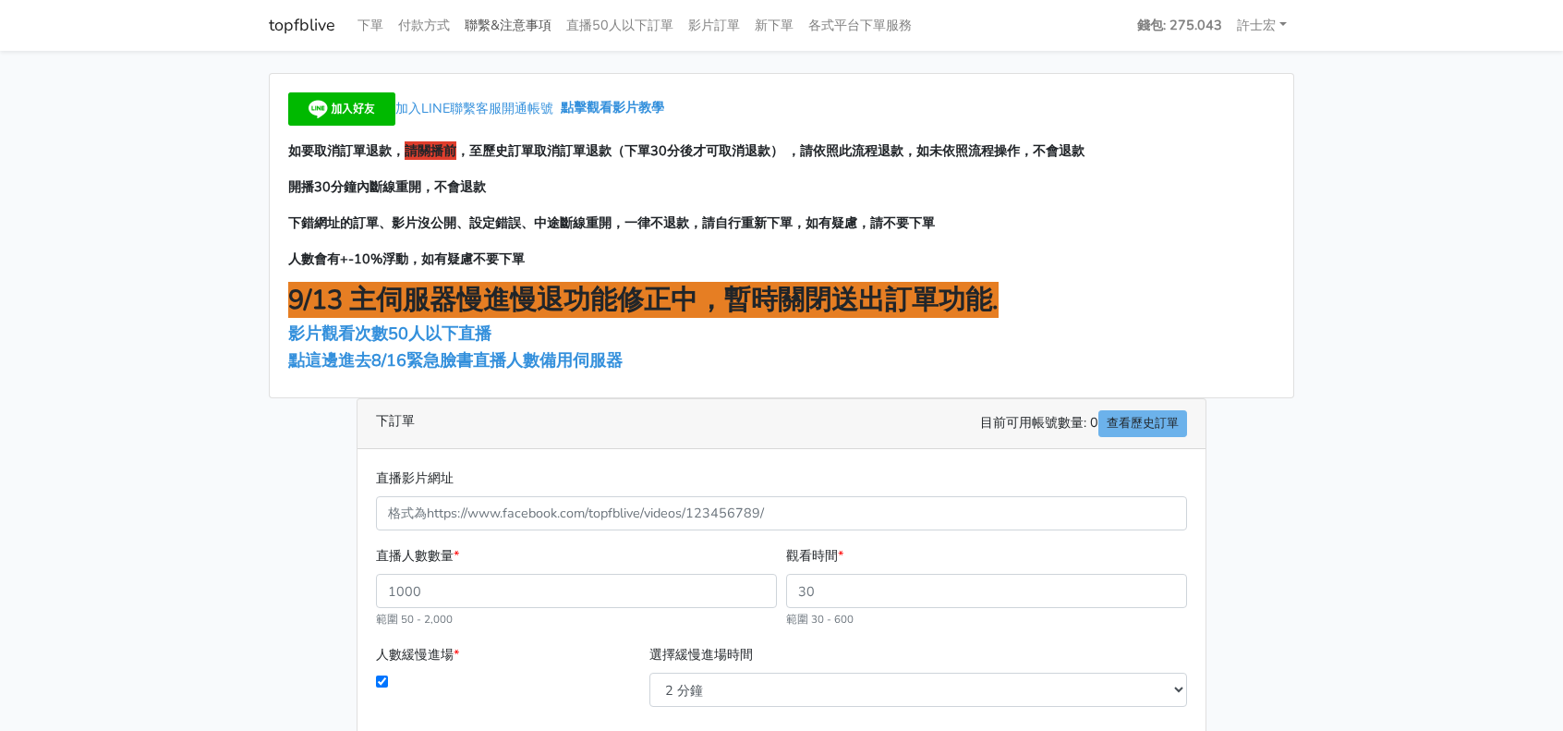
click at [499, 30] on link "聯繫&注意事項" at bounding box center [508, 25] width 102 height 36
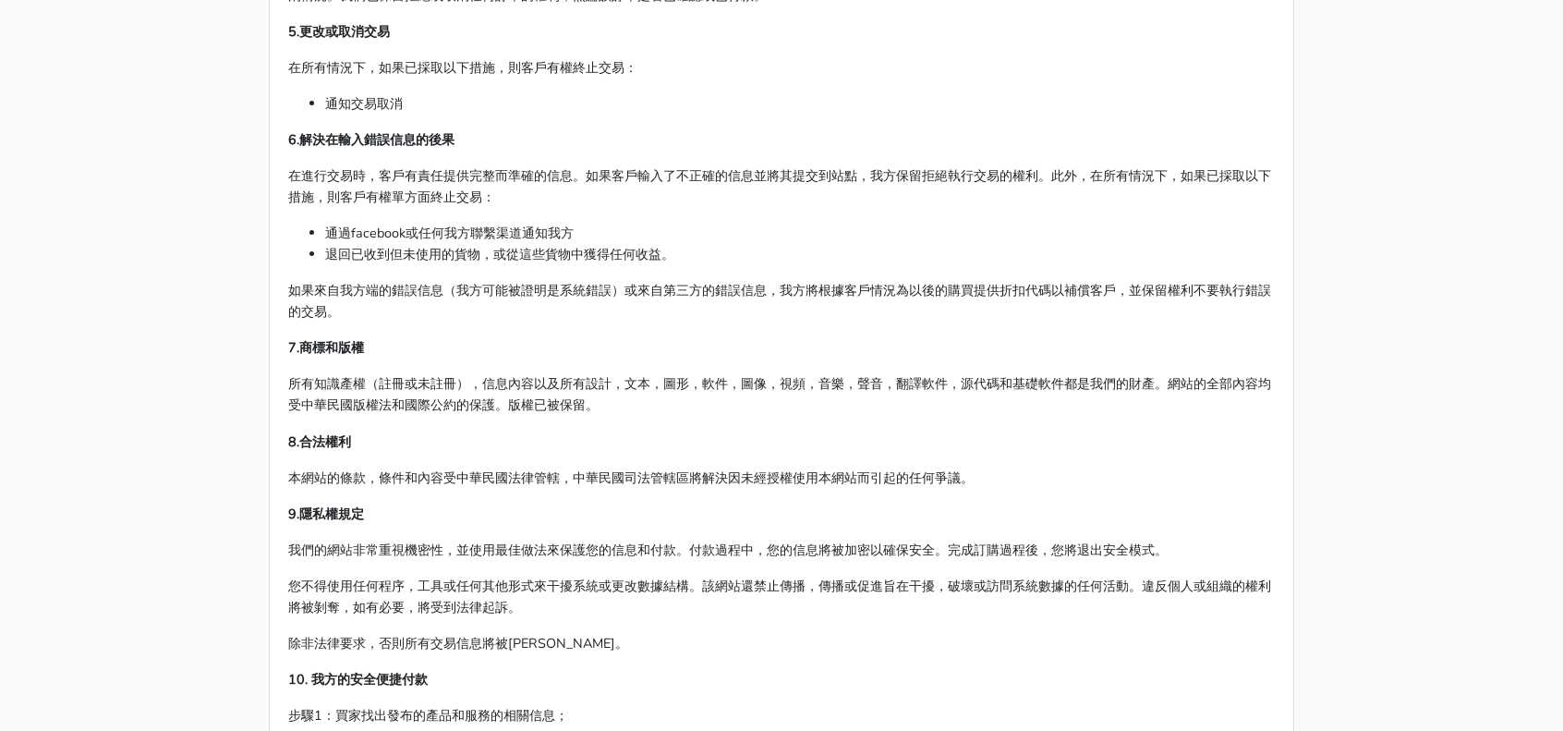
scroll to position [624, 0]
